Goal: Navigation & Orientation: Find specific page/section

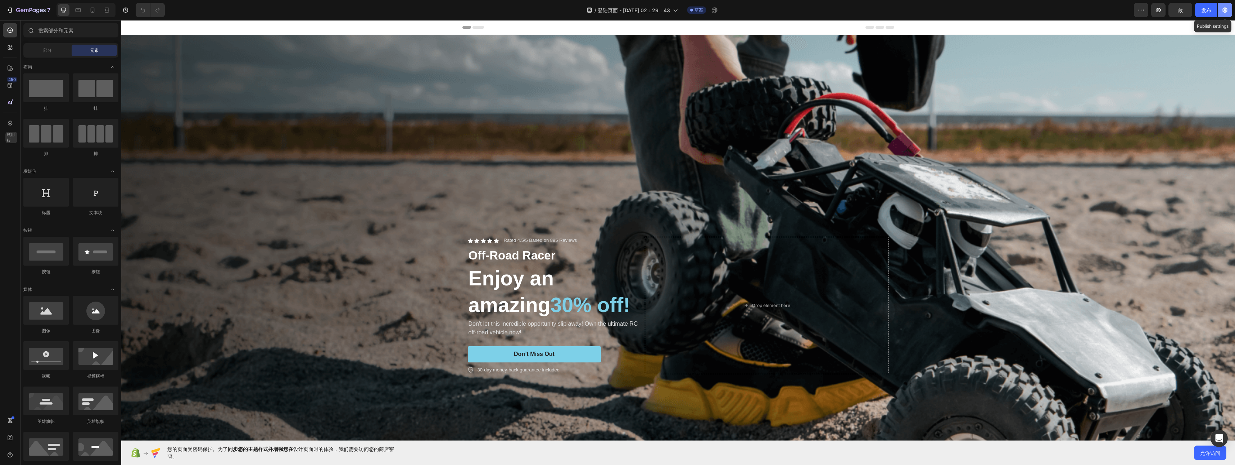
click at [1225, 13] on icon "button" at bounding box center [1225, 9] width 7 height 7
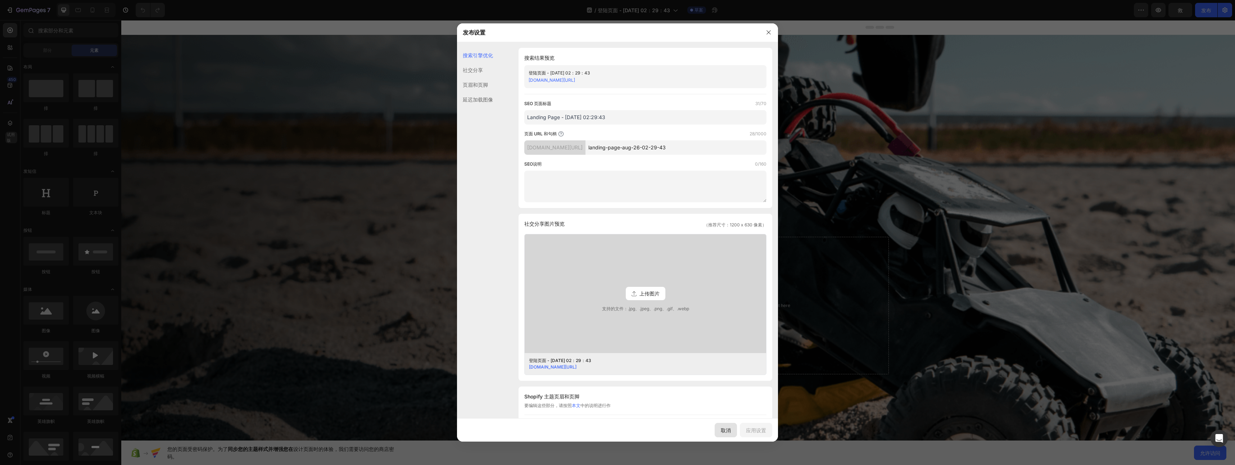
click at [730, 433] on font "取消" at bounding box center [726, 431] width 10 height 8
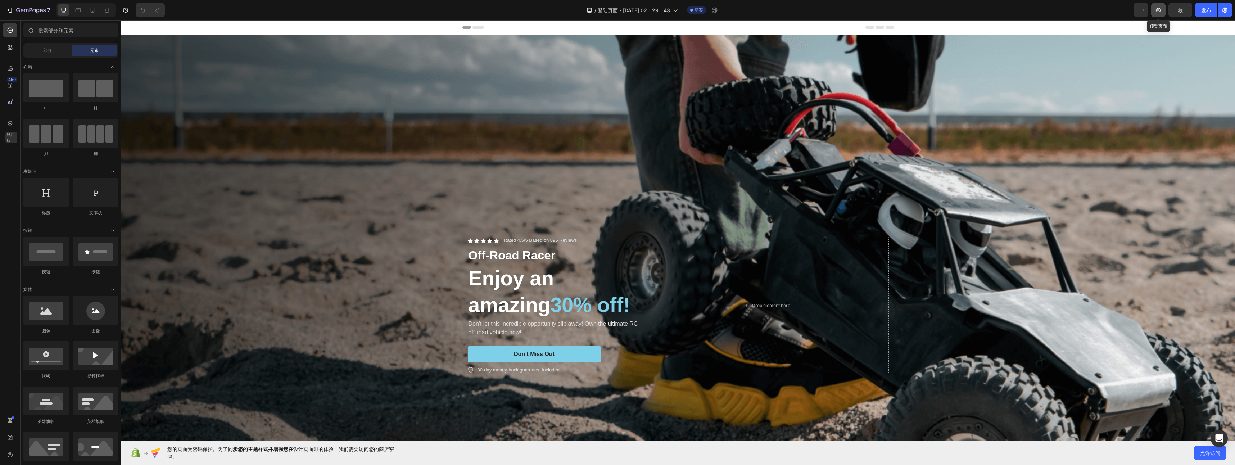
click at [1162, 9] on icon "button" at bounding box center [1158, 9] width 7 height 7
click at [1144, 11] on icon "button" at bounding box center [1141, 9] width 7 height 7
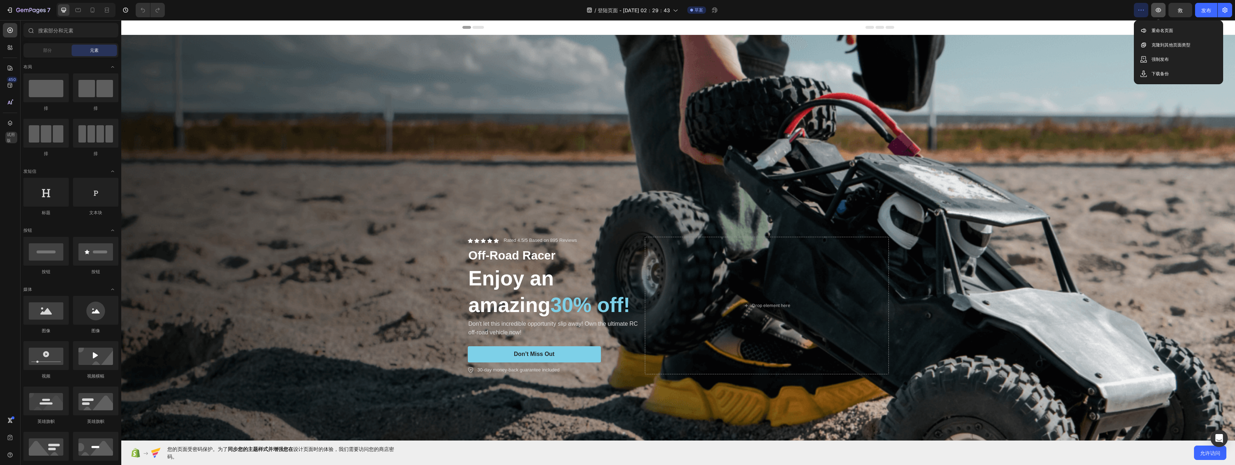
click at [1160, 13] on icon "button" at bounding box center [1158, 9] width 7 height 7
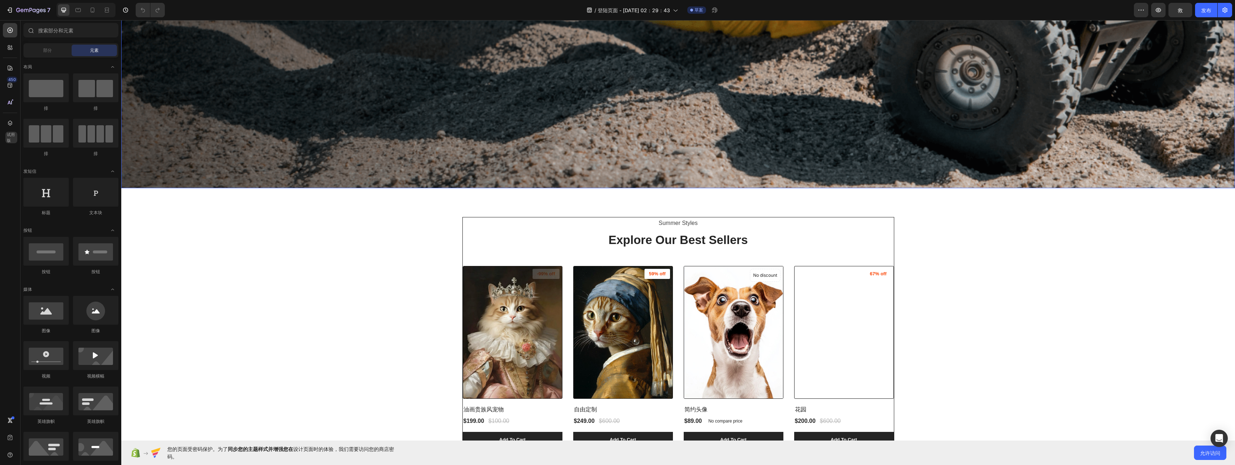
scroll to position [540, 0]
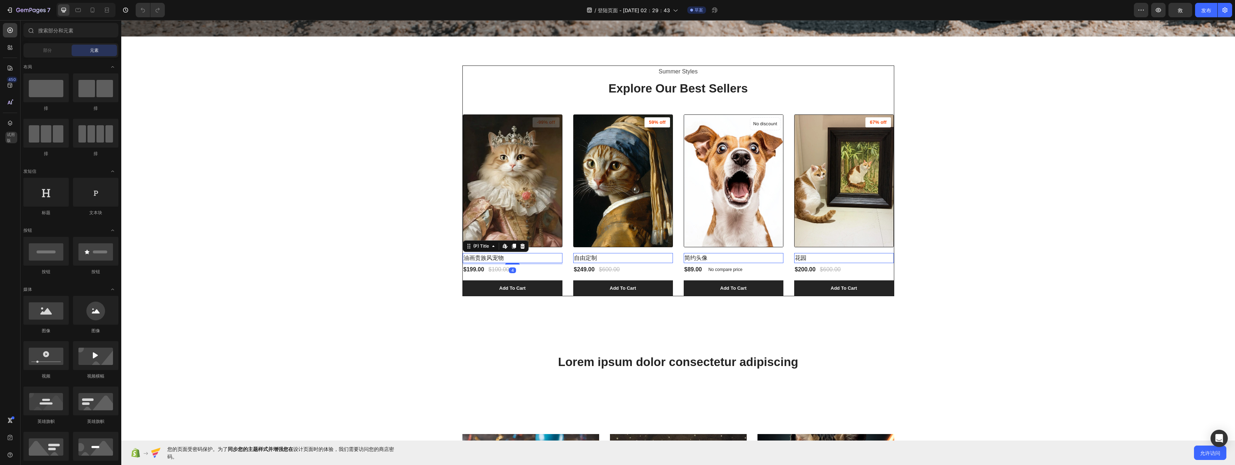
click at [484, 253] on h2 "油画贵族风宠物" at bounding box center [513, 258] width 100 height 10
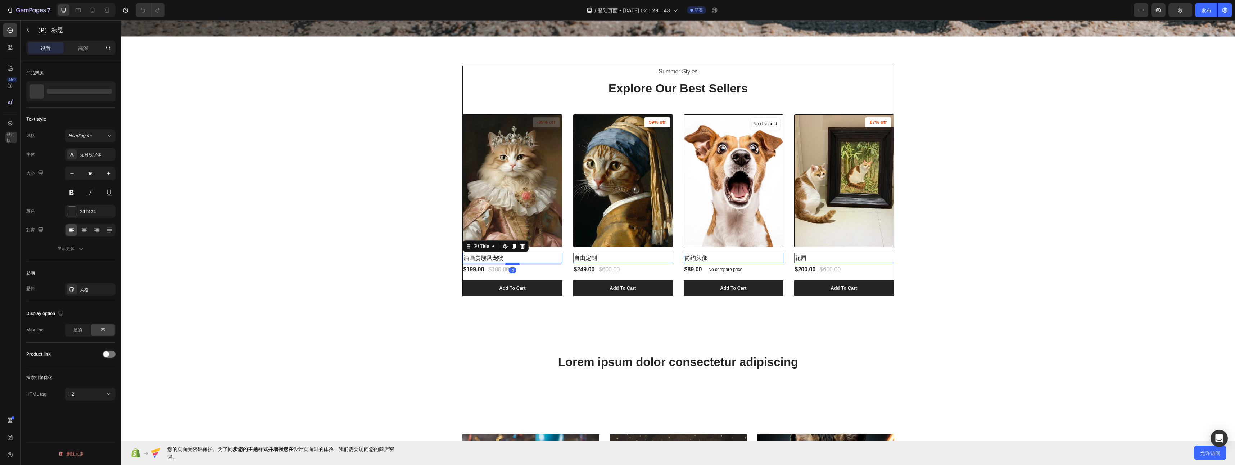
click at [503, 255] on h2 "油画贵族风宠物" at bounding box center [513, 258] width 100 height 10
click at [73, 90] on p "油画贵族风宠物" at bounding box center [61, 91] width 30 height 5
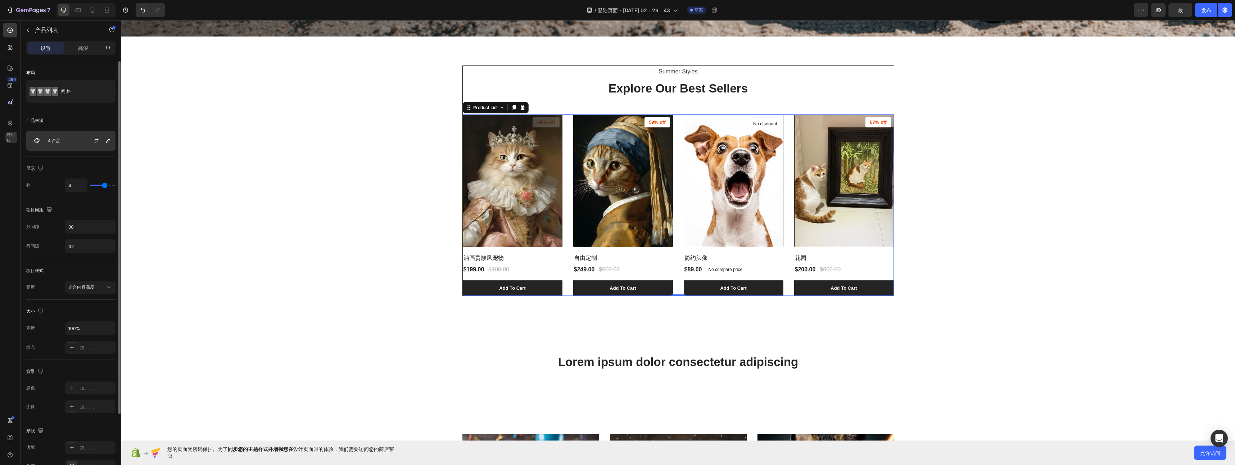
click at [76, 139] on div "4 产品" at bounding box center [70, 141] width 89 height 20
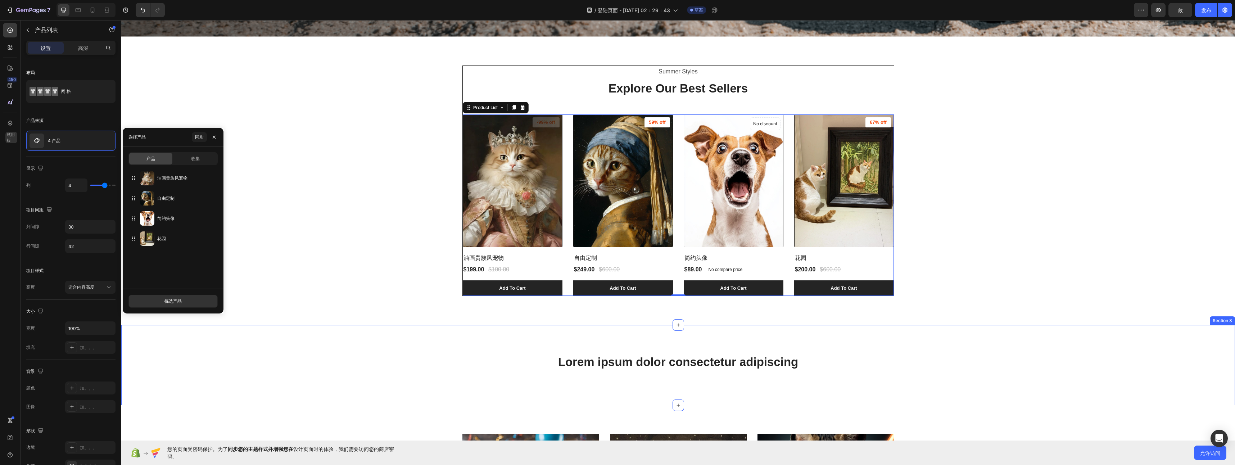
click at [440, 333] on div "Lorem ipsum dolor consectetur adipiscing Heading Section 3" at bounding box center [678, 365] width 1114 height 80
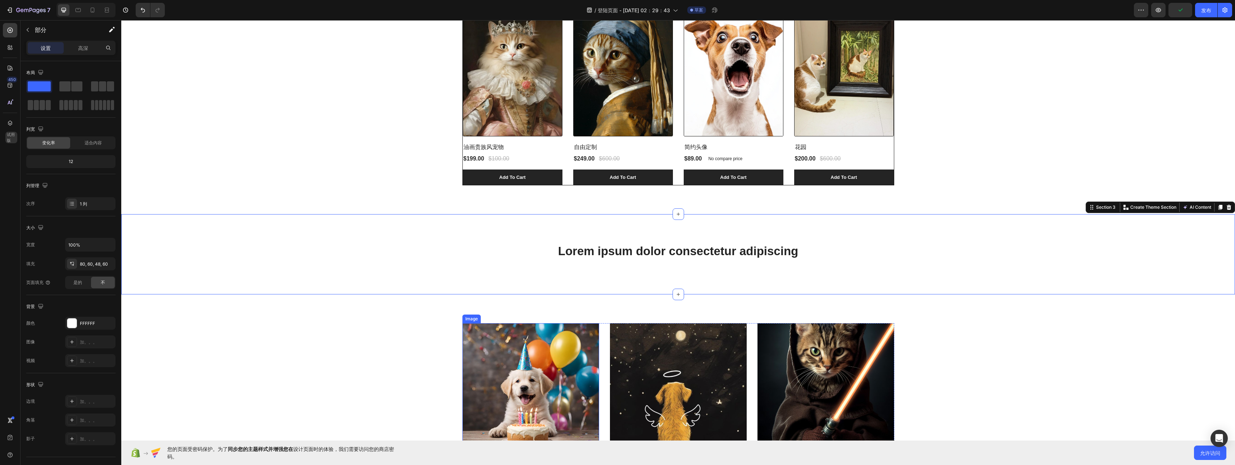
scroll to position [648, 0]
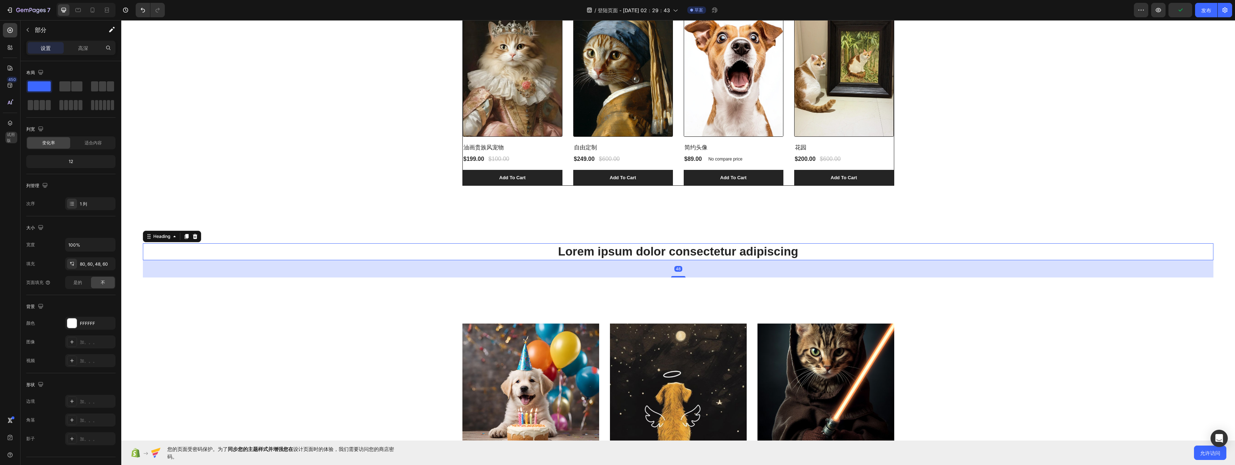
click at [615, 257] on h2 "Lorem ipsum dolor consectetur adipiscing" at bounding box center [678, 251] width 1071 height 17
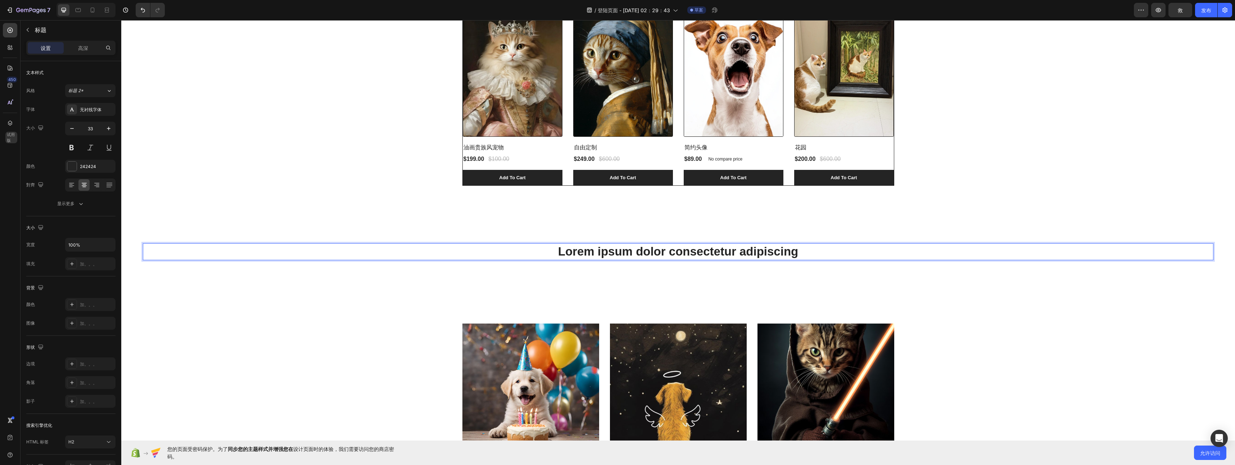
click at [613, 254] on h2 "Lorem ipsum dolor consectetur adipiscing" at bounding box center [678, 251] width 1071 height 17
click at [613, 254] on p "Lorem ipsum dolor consectetur adipiscing" at bounding box center [678, 251] width 1069 height 15
click at [762, 253] on p "Lorem ipsum dolor consectetur adipiscing" at bounding box center [678, 251] width 1069 height 15
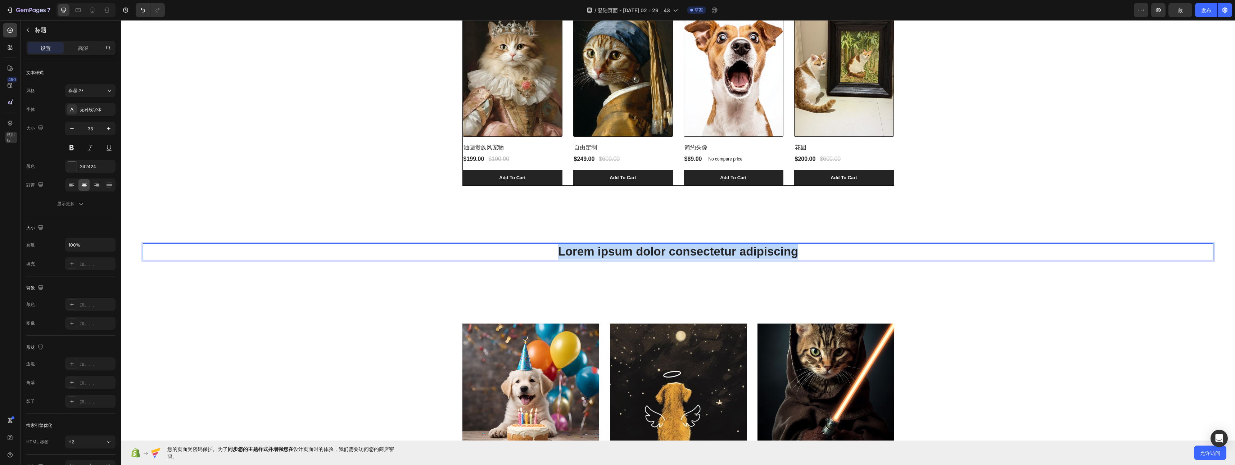
drag, startPoint x: 804, startPoint y: 253, endPoint x: 542, endPoint y: 247, distance: 262.1
click at [542, 247] on p "Lorem ipsum dolor consectetur adipiscing" at bounding box center [678, 251] width 1069 height 15
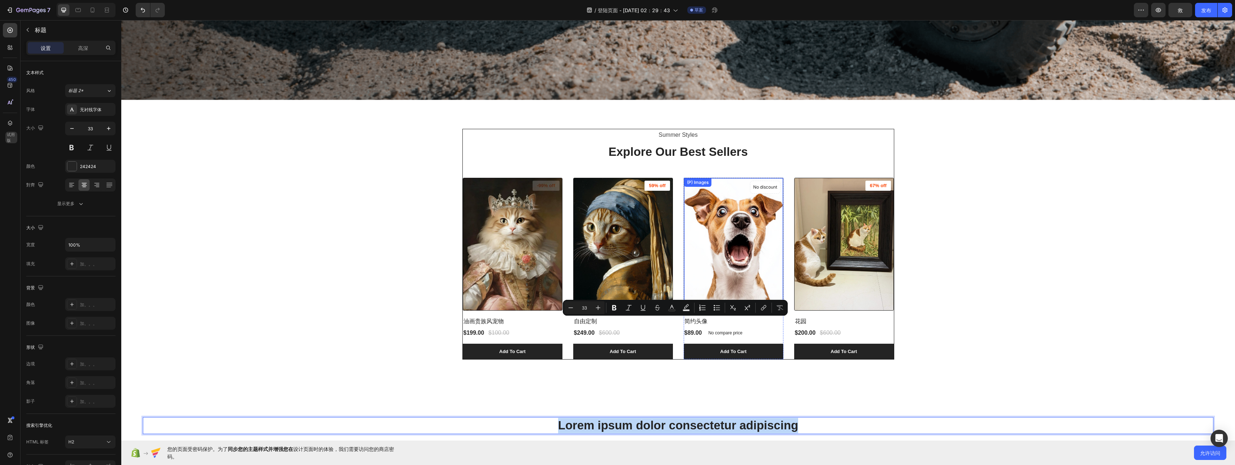
scroll to position [539, 0]
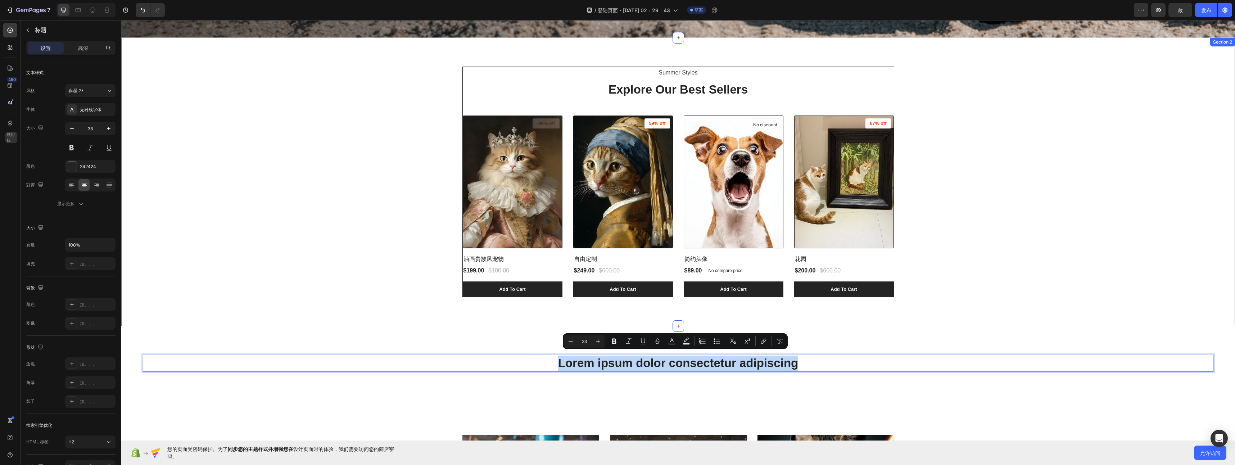
click at [1017, 273] on div "Summer Styles Text block Explore Our Best Sellers Heading (P) Images -99% off P…" at bounding box center [678, 182] width 1103 height 231
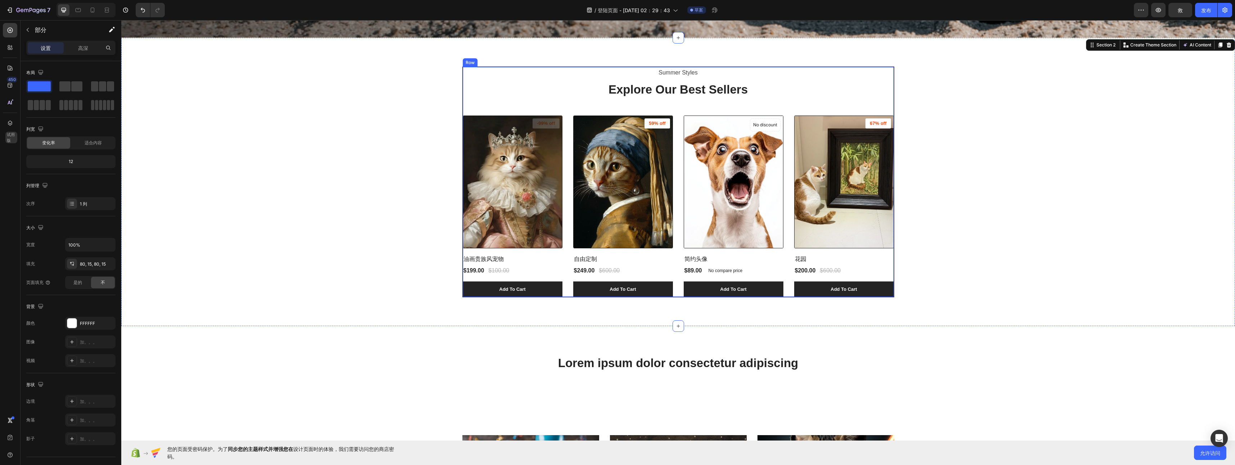
click at [547, 102] on div "Summer Styles Text block Explore Our Best Sellers Heading (P) Images -99% off P…" at bounding box center [678, 182] width 431 height 230
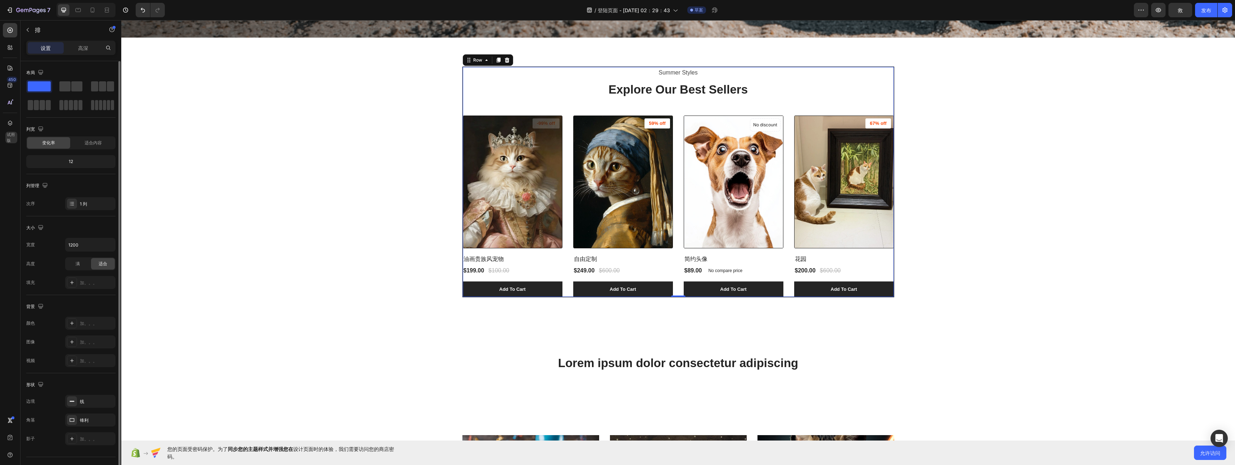
scroll to position [15, 0]
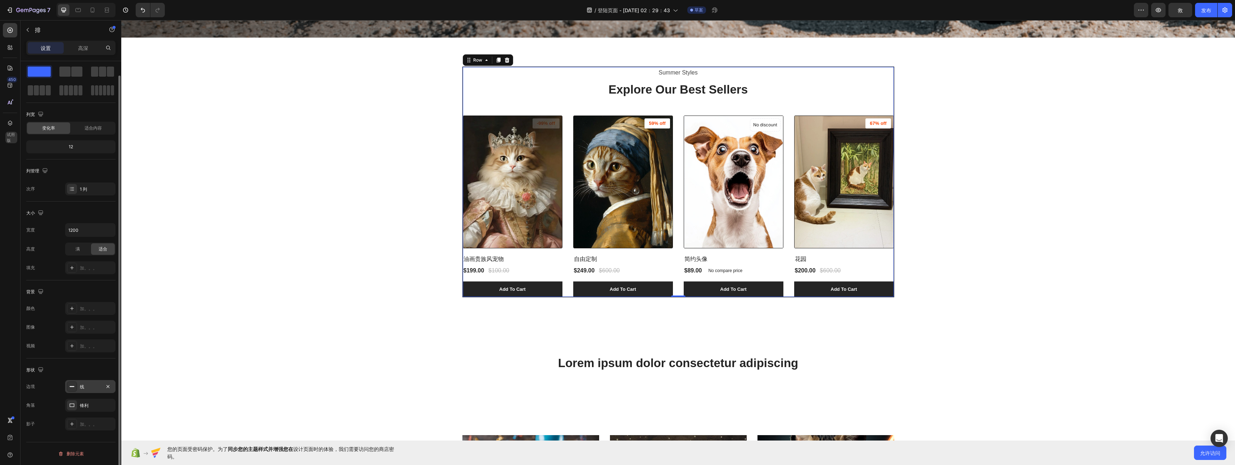
click at [68, 387] on div at bounding box center [72, 387] width 10 height 10
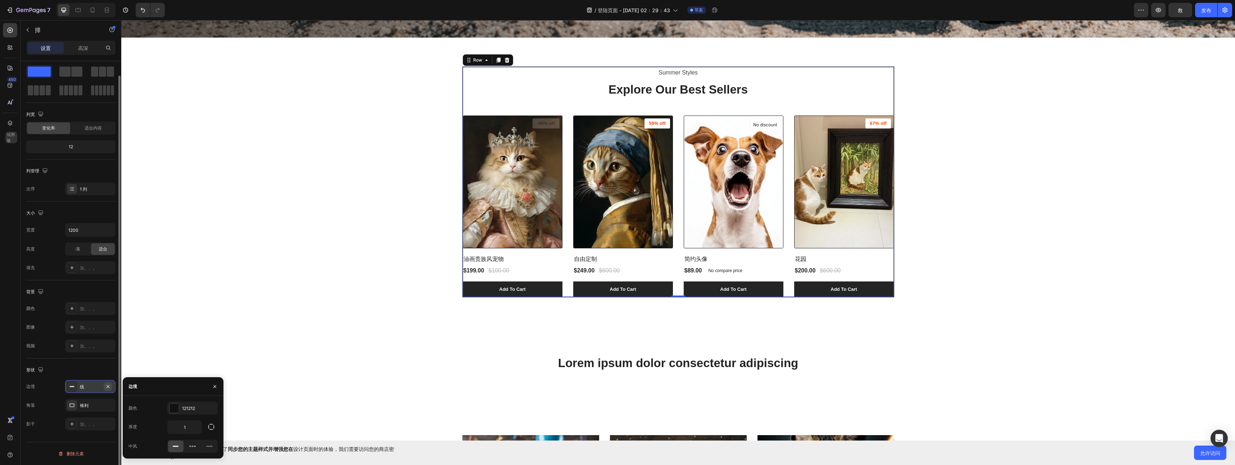
click at [107, 389] on icon "button" at bounding box center [108, 387] width 6 height 6
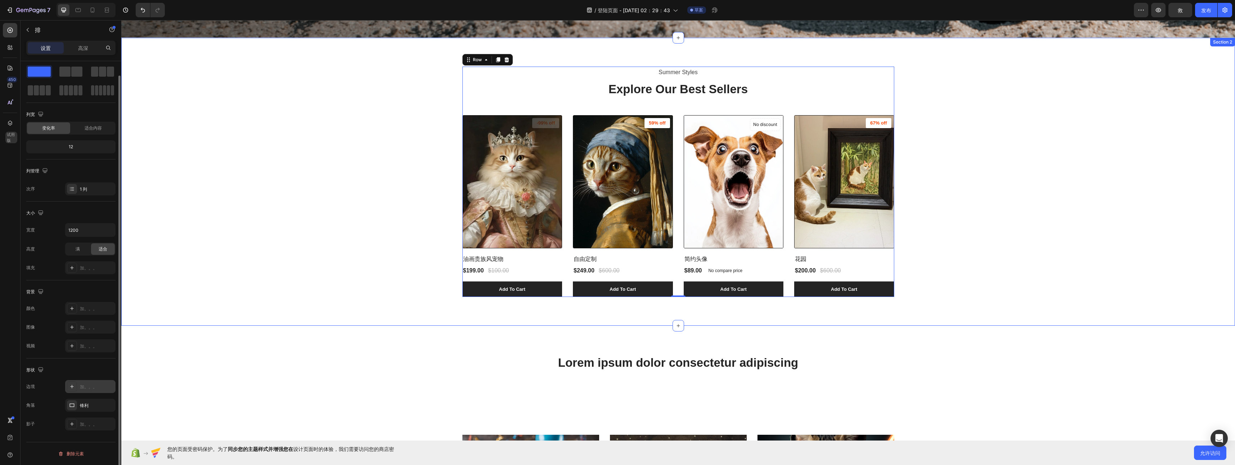
click at [342, 289] on div "Summer Styles Text block Explore Our Best Sellers Heading (P) Images -99% off P…" at bounding box center [678, 182] width 1103 height 231
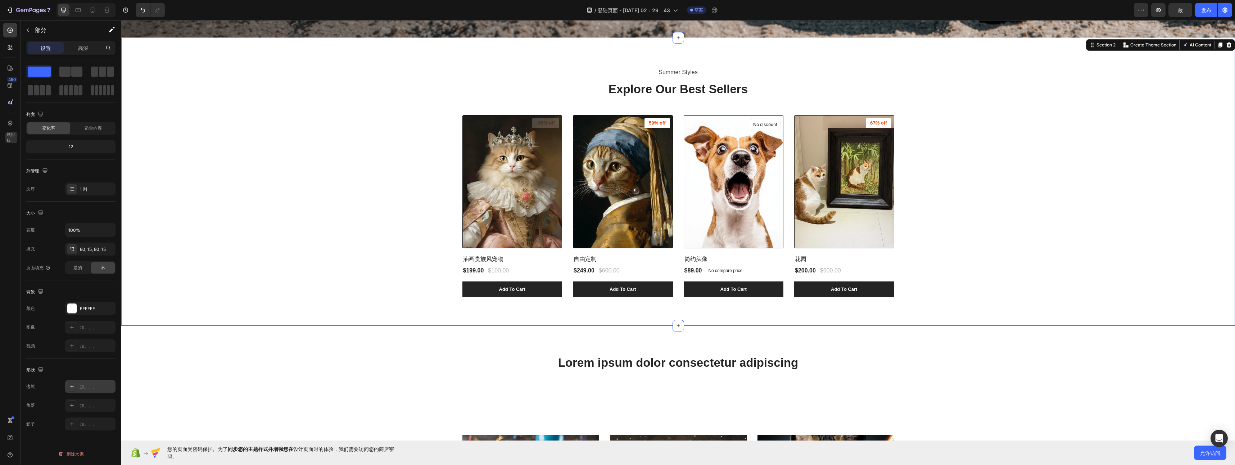
click at [90, 383] on div "加。。。" at bounding box center [90, 386] width 50 height 13
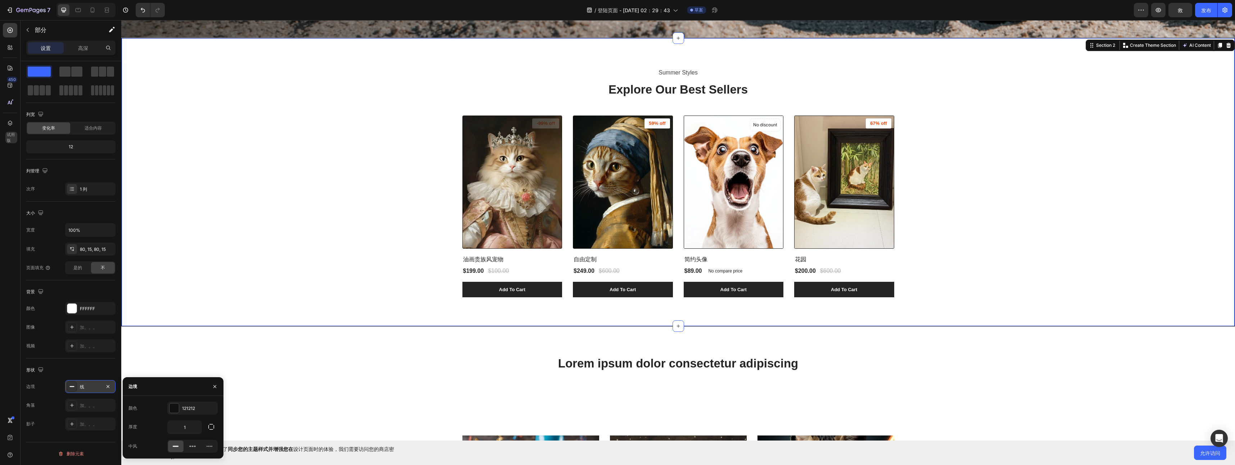
click at [71, 389] on div at bounding box center [72, 387] width 10 height 10
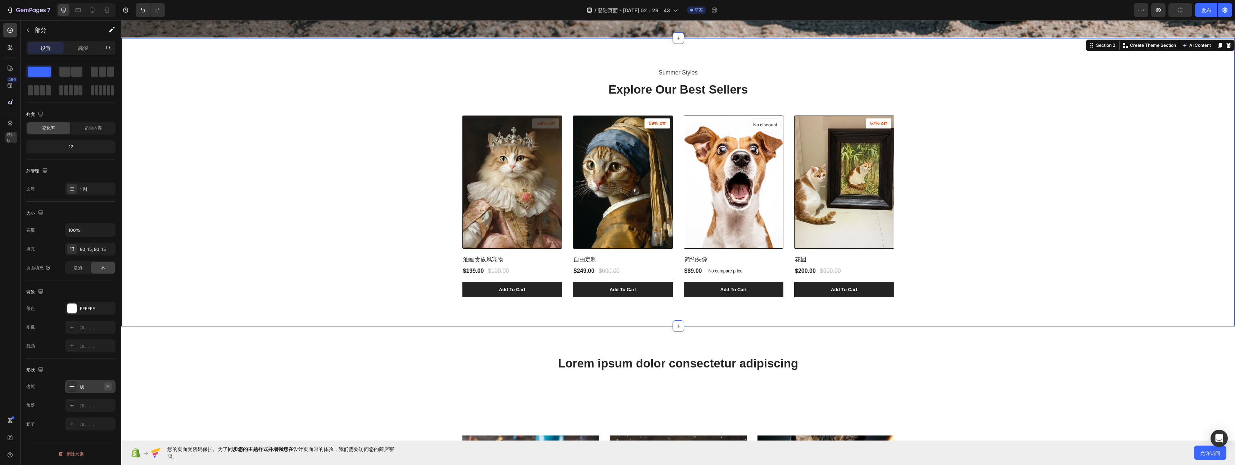
click at [107, 388] on icon "button" at bounding box center [108, 387] width 6 height 6
click at [84, 403] on div "加。。。" at bounding box center [97, 405] width 34 height 6
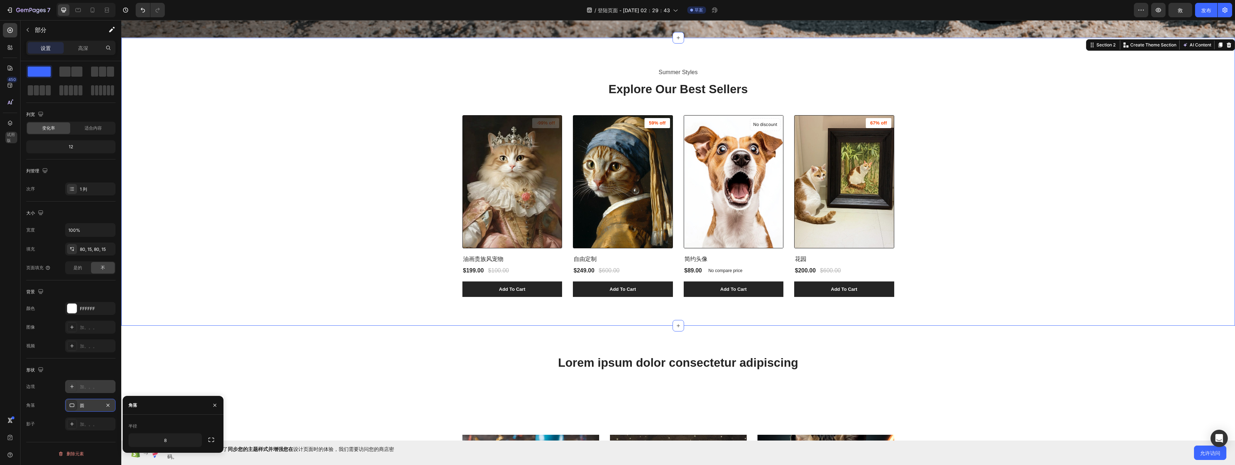
click at [72, 407] on icon at bounding box center [72, 405] width 6 height 6
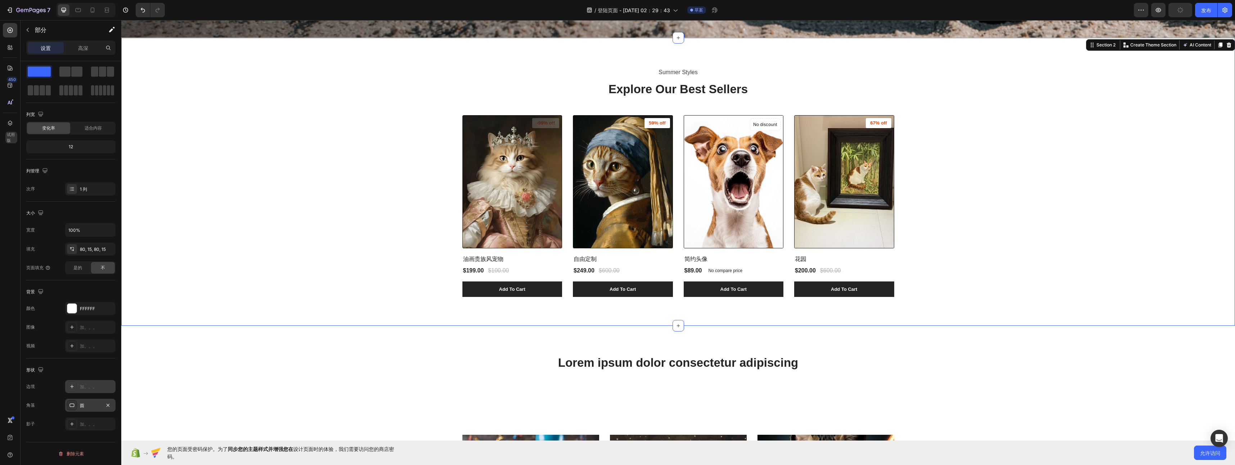
click at [72, 407] on icon at bounding box center [72, 405] width 6 height 6
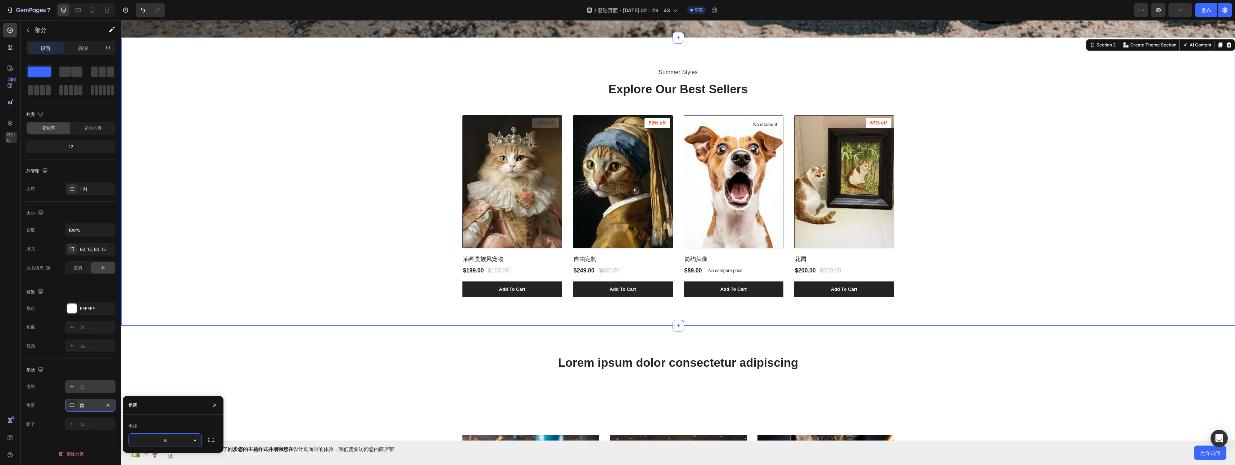
click at [72, 407] on icon at bounding box center [72, 405] width 6 height 6
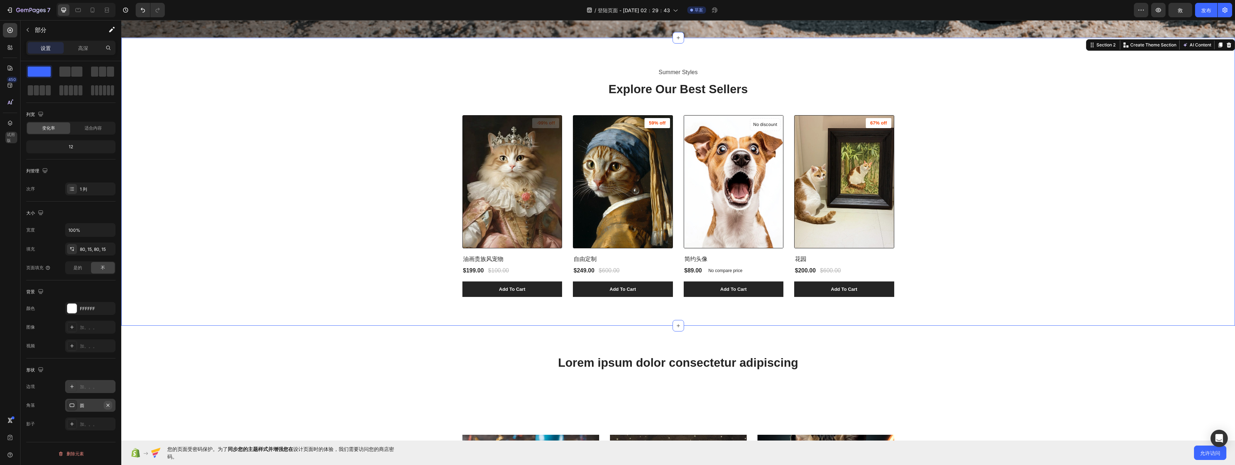
click at [110, 406] on icon "button" at bounding box center [108, 405] width 6 height 6
click at [80, 50] on p "高深" at bounding box center [83, 48] width 10 height 8
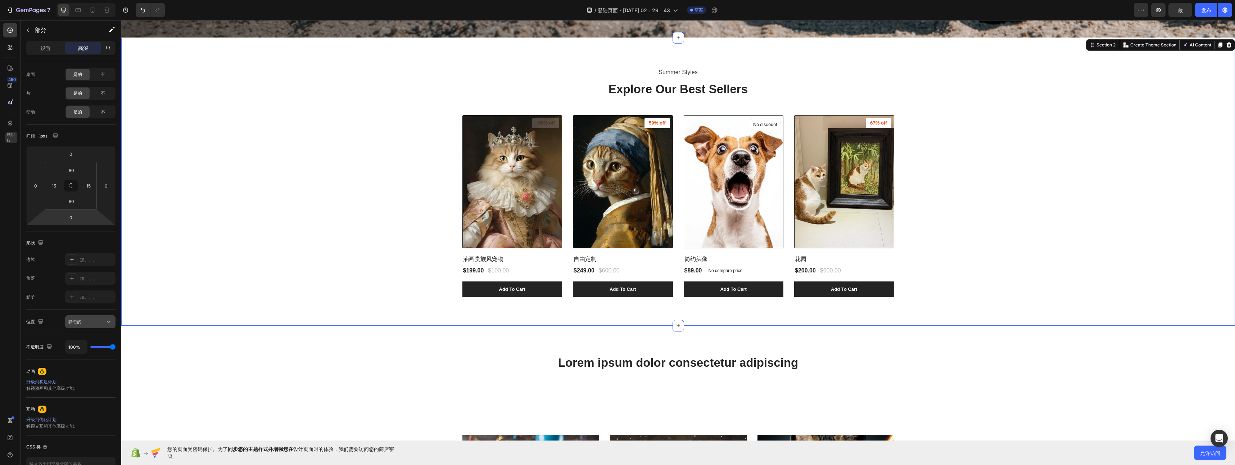
click at [89, 326] on button "静态的" at bounding box center [90, 321] width 50 height 13
click at [259, 265] on div "Summer Styles Text block Explore Our Best Sellers Heading (P) Images -99% off P…" at bounding box center [678, 182] width 1103 height 231
click at [874, 202] on img at bounding box center [844, 182] width 99 height 132
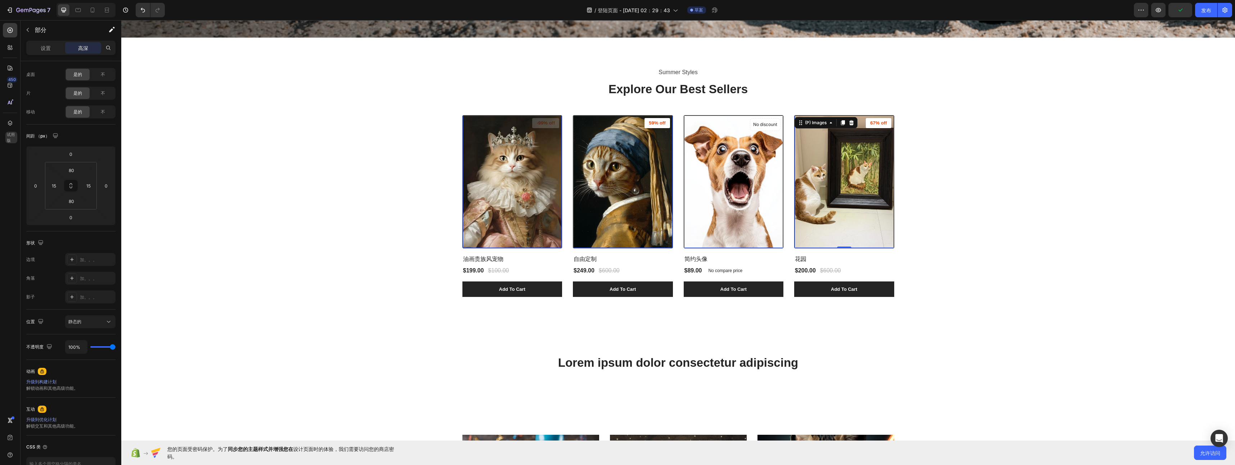
scroll to position [0, 0]
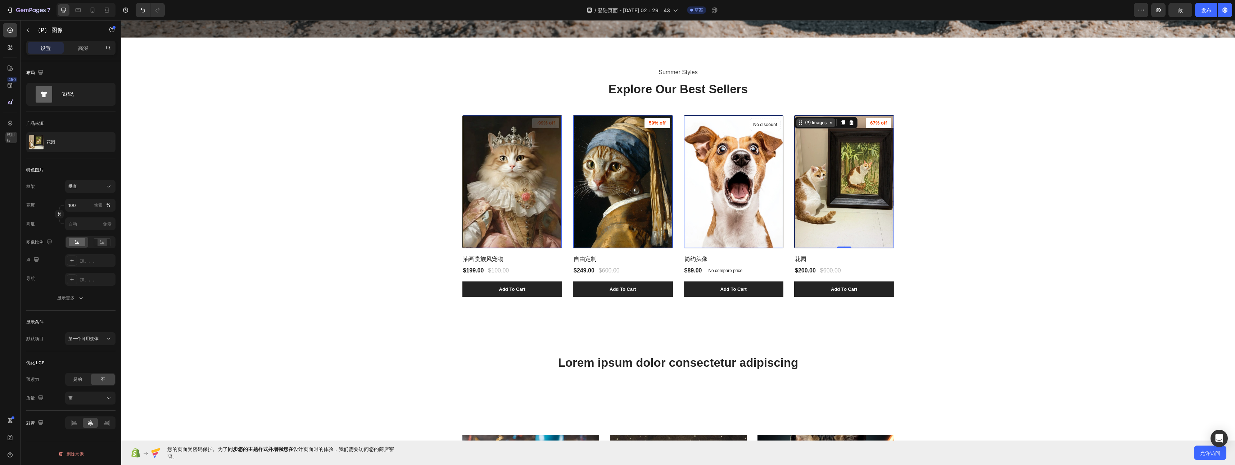
click at [121, 20] on icon at bounding box center [121, 20] width 0 height 0
click at [958, 146] on div "Summer Styles Text block Explore Our Best Sellers Heading (P) Images 0 -99% off…" at bounding box center [678, 182] width 1103 height 231
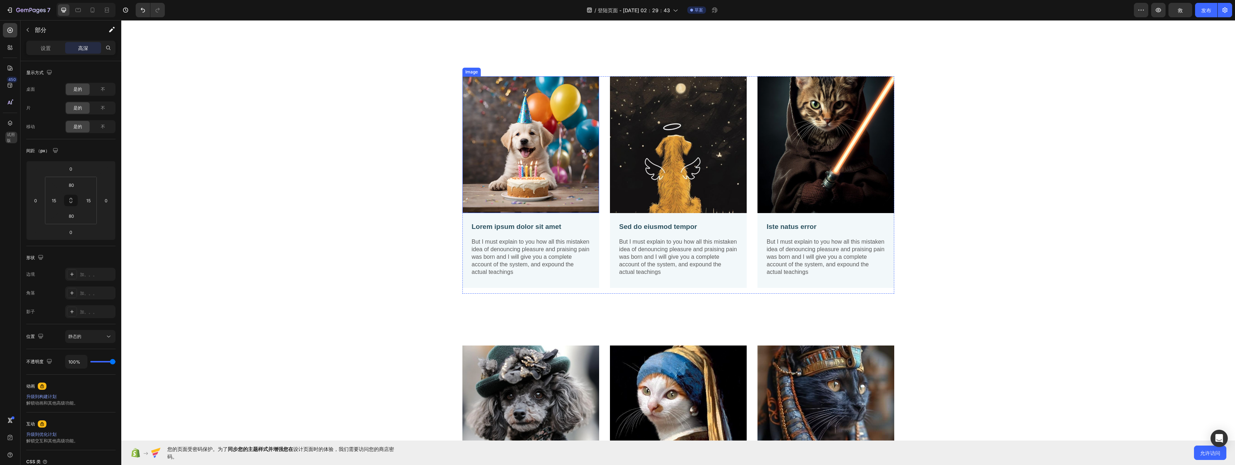
scroll to position [899, 0]
